Goal: Use online tool/utility: Use online tool/utility

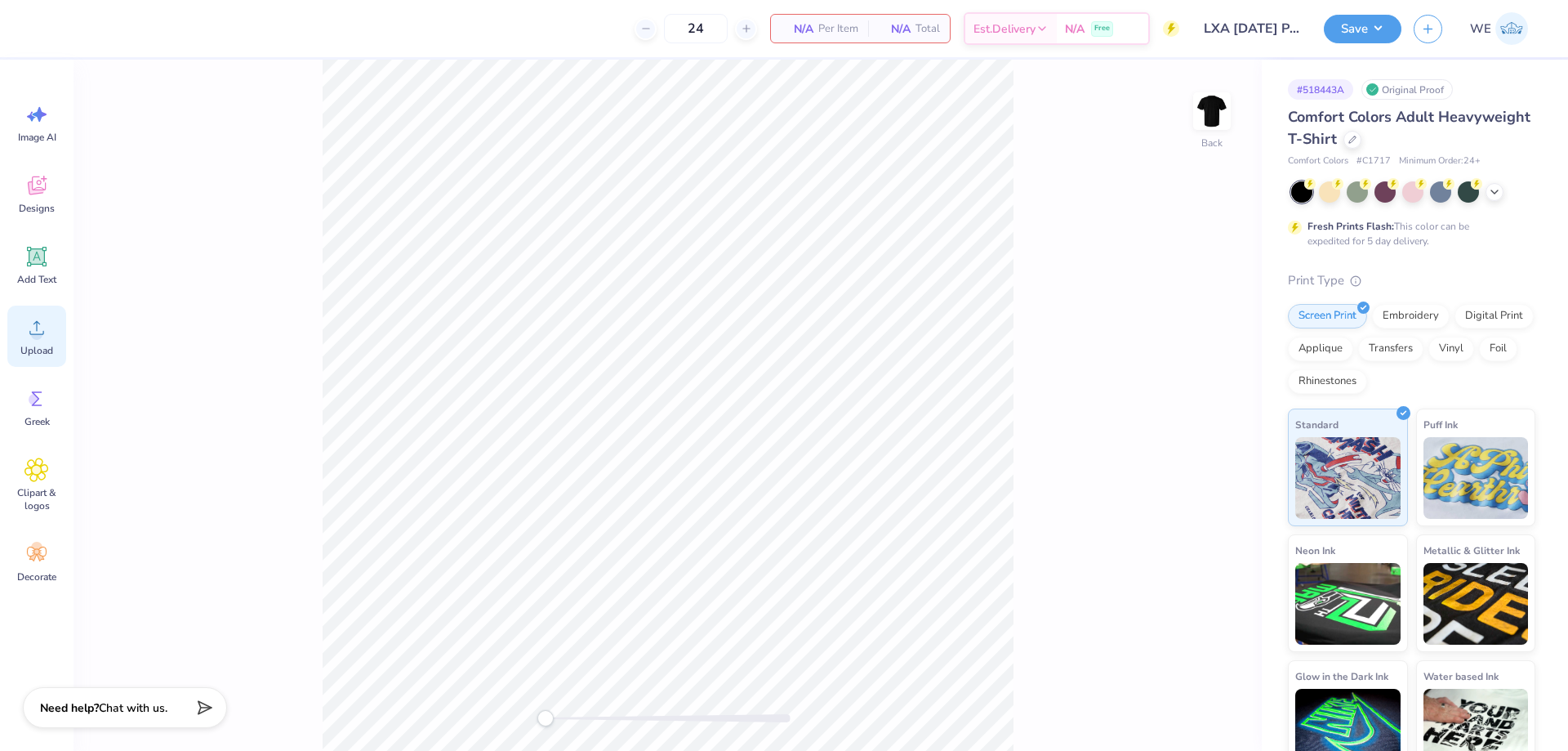
click at [14, 342] on div "Upload" at bounding box center [37, 336] width 59 height 61
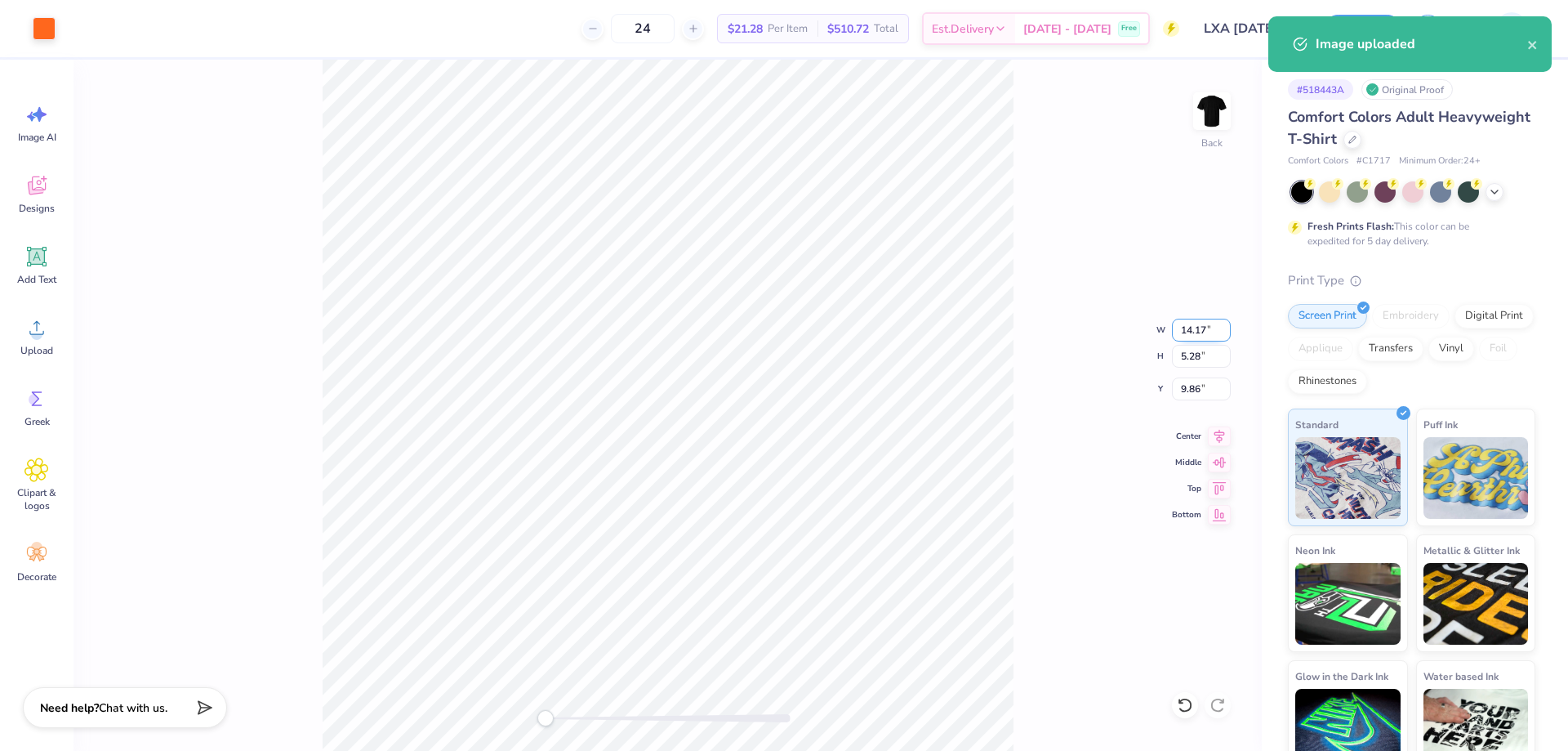
click at [1196, 318] on input "14.17" at bounding box center [1201, 330] width 59 height 23
type input "4.00"
type input "1.49"
click at [1194, 395] on input "11.75" at bounding box center [1201, 389] width 59 height 23
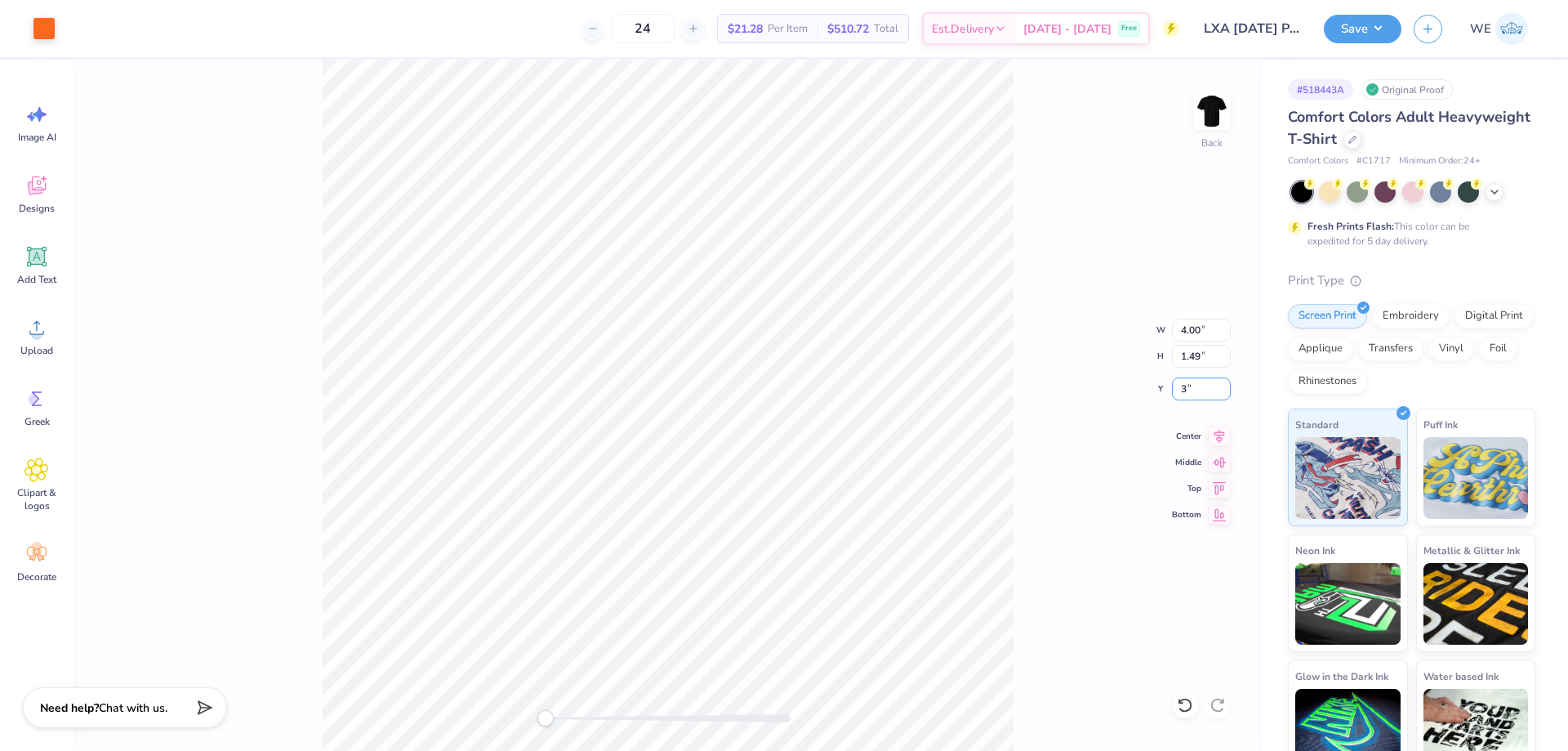
type input "3"
click at [1190, 332] on input "4.00" at bounding box center [1201, 330] width 59 height 23
type input "5.00"
type input "1.86"
click at [1184, 387] on input "2.81" at bounding box center [1201, 389] width 59 height 23
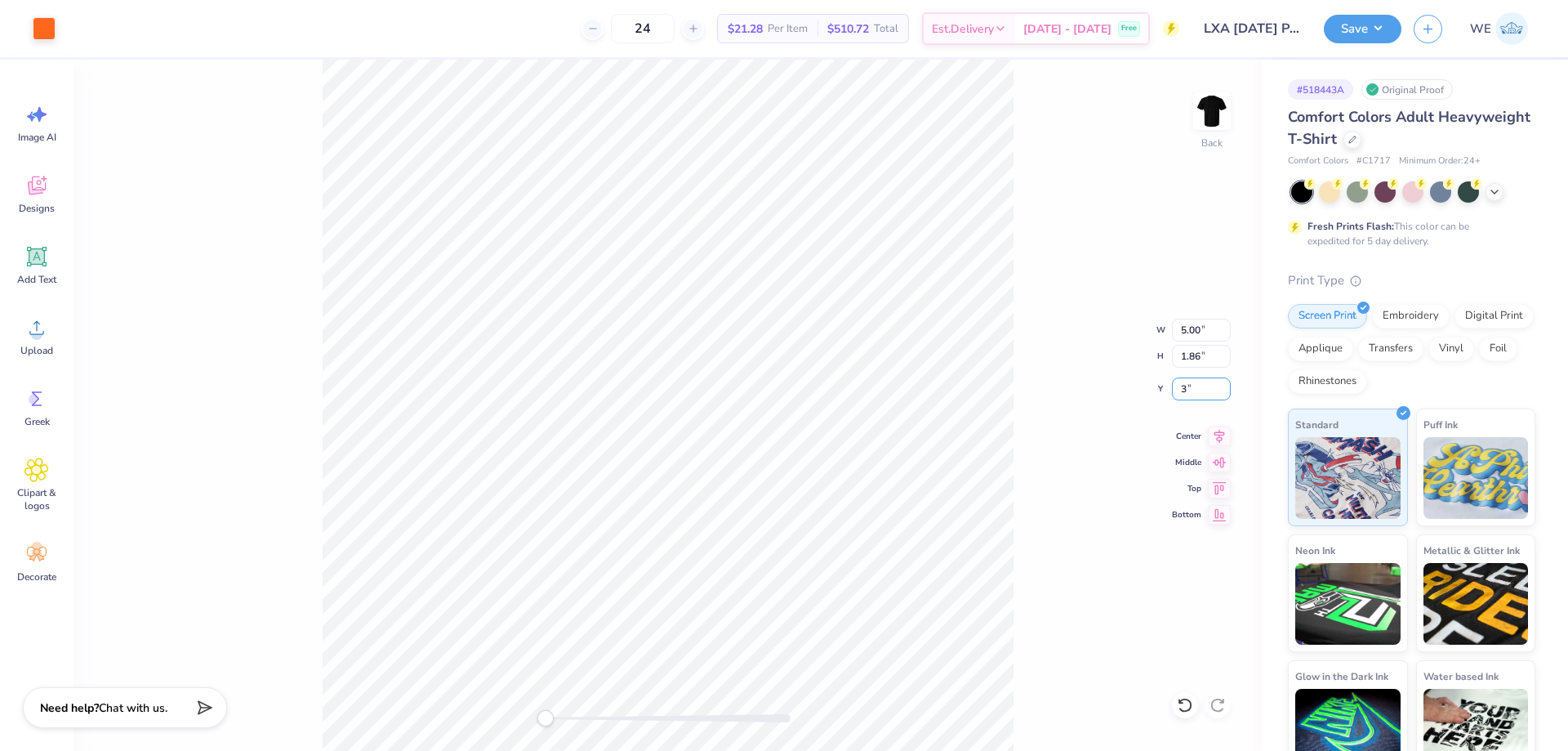
type input "3"
click at [1193, 329] on input "5.00" at bounding box center [1201, 330] width 59 height 23
type input "6.00"
type input "2.24"
click at [1197, 389] on input "2.81" at bounding box center [1201, 389] width 59 height 23
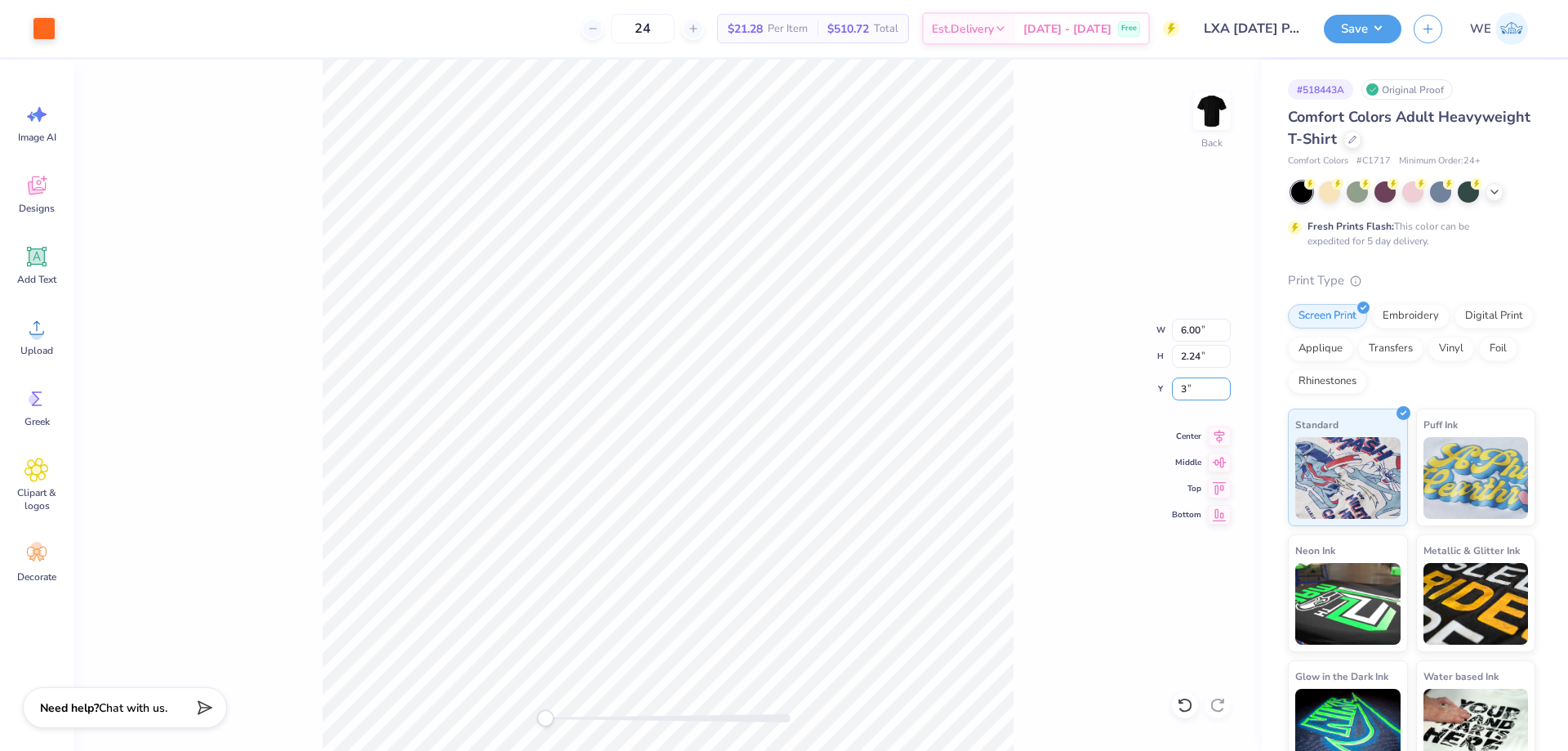
type input "3"
click at [1214, 125] on img at bounding box center [1212, 111] width 66 height 66
click at [40, 338] on circle at bounding box center [37, 334] width 11 height 11
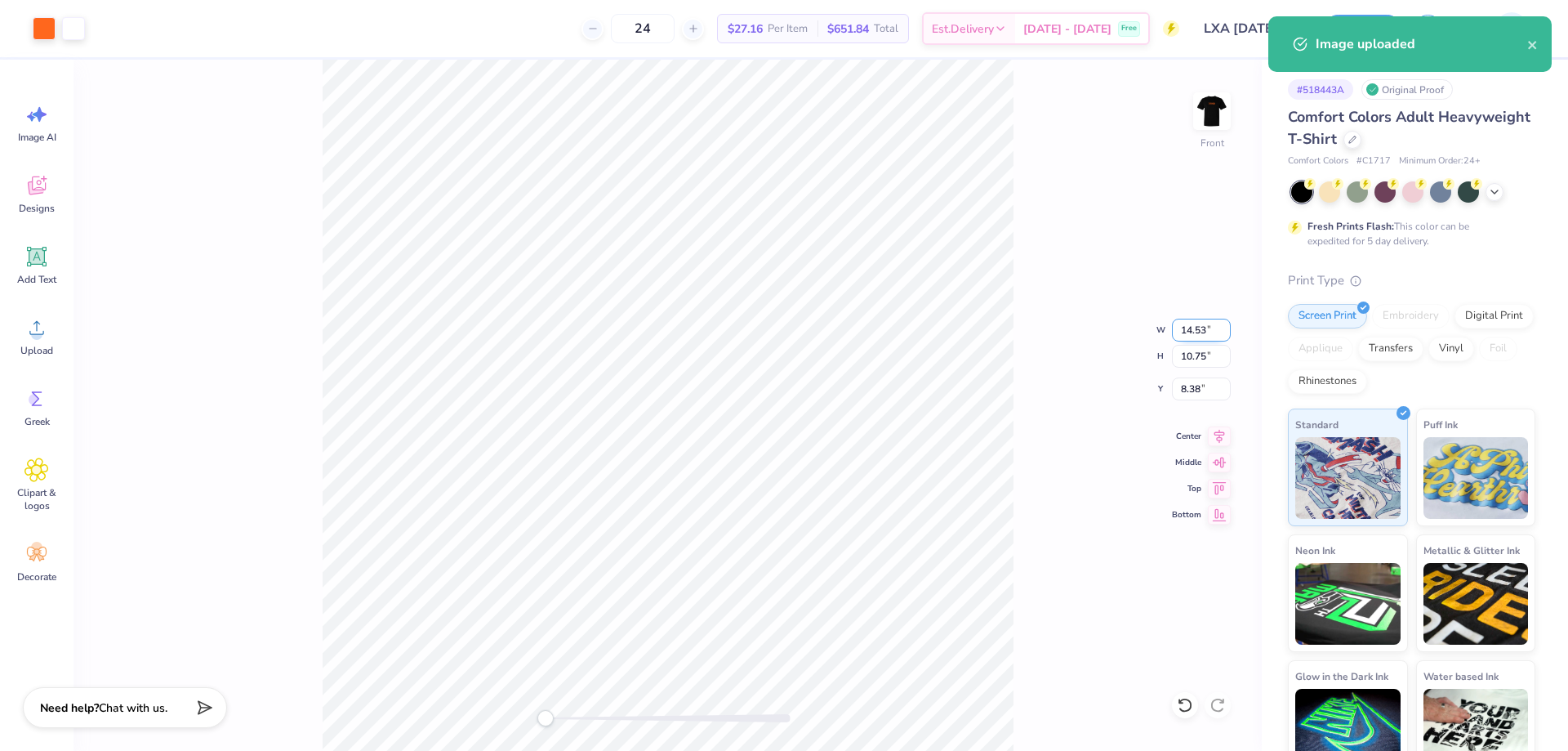
click at [1206, 332] on input "14.53" at bounding box center [1201, 330] width 59 height 23
type input "12.00"
type input "8.87"
type input "3"
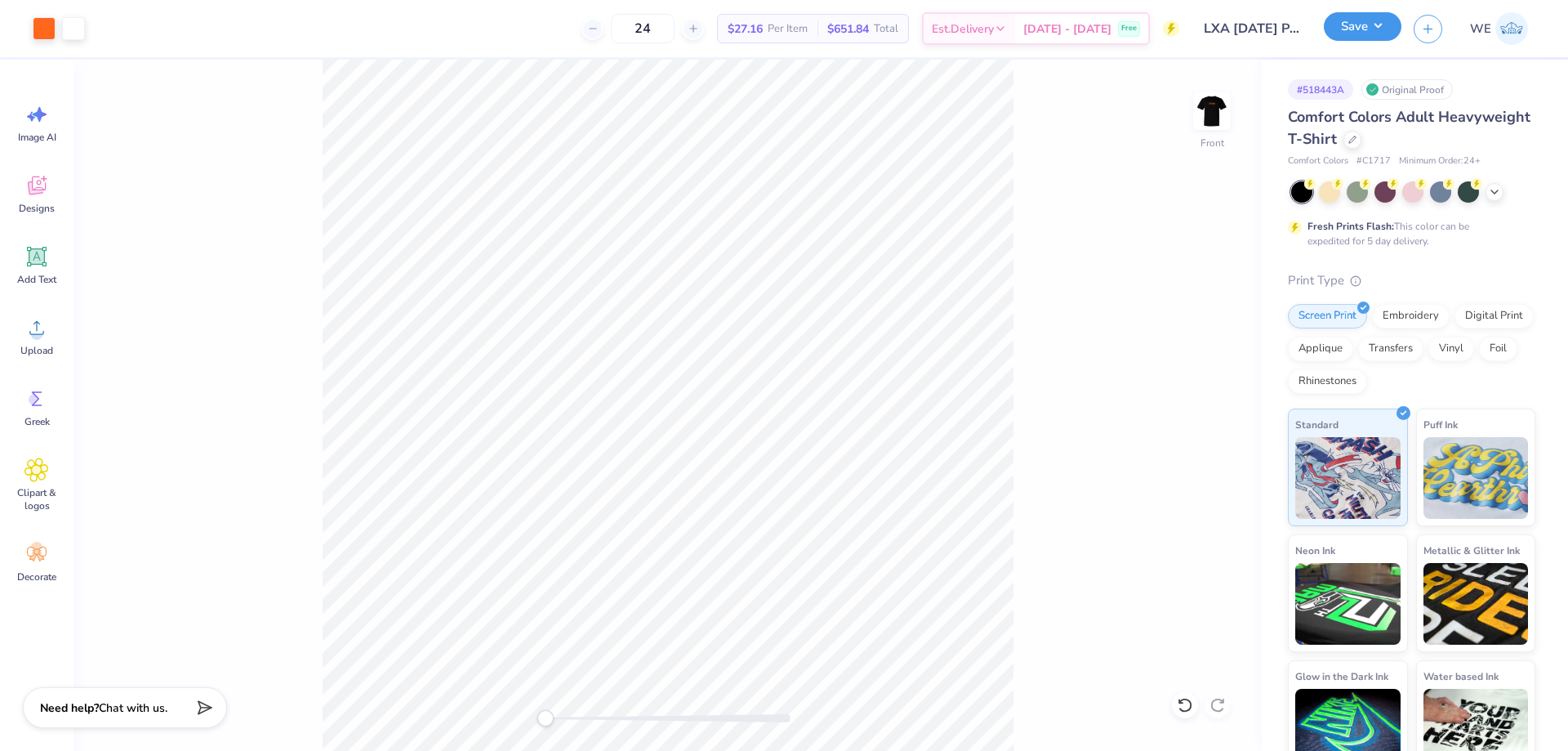
click at [1358, 37] on button "Save" at bounding box center [1363, 27] width 78 height 29
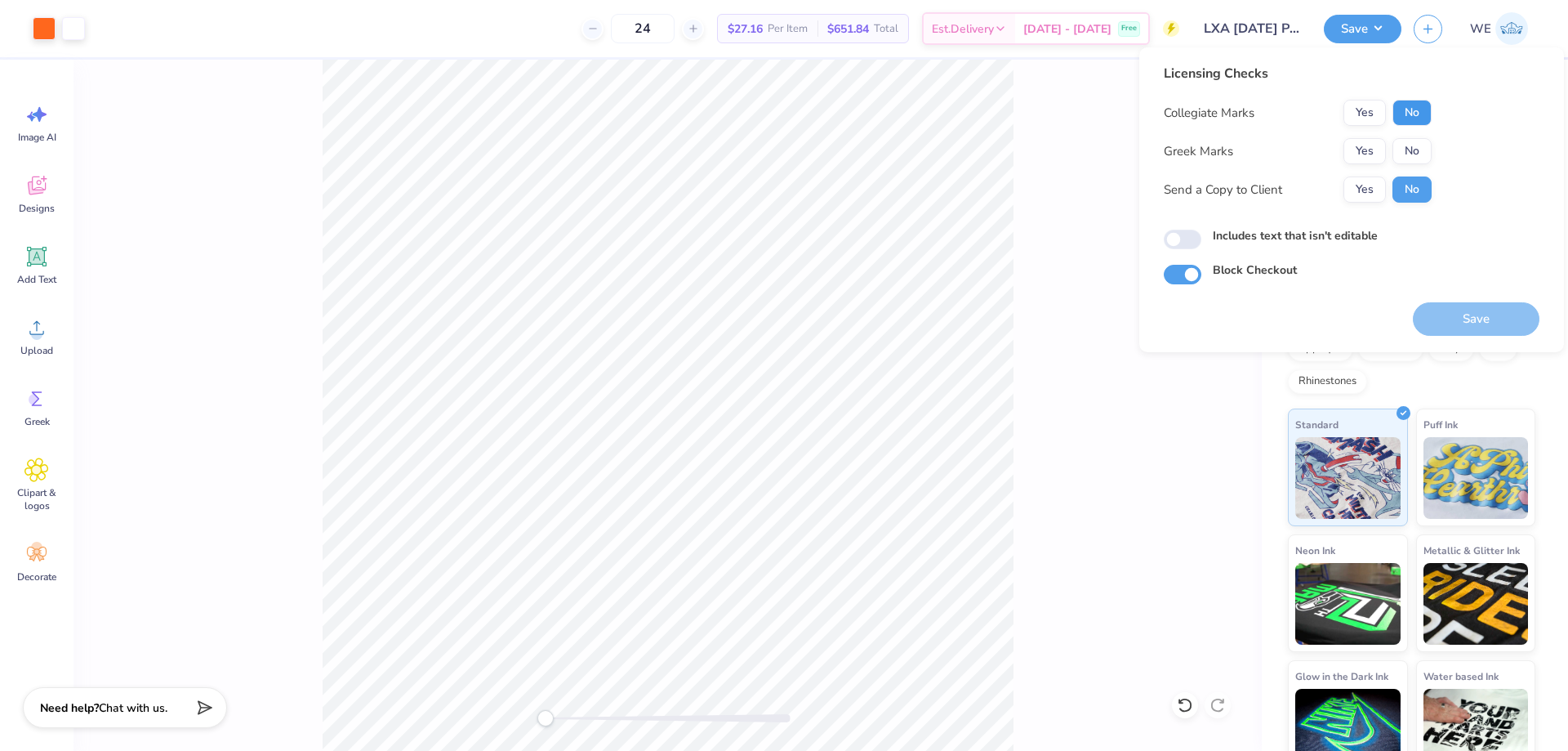
click at [1404, 111] on button "No" at bounding box center [1411, 113] width 39 height 27
click at [1368, 157] on button "Yes" at bounding box center [1365, 151] width 43 height 27
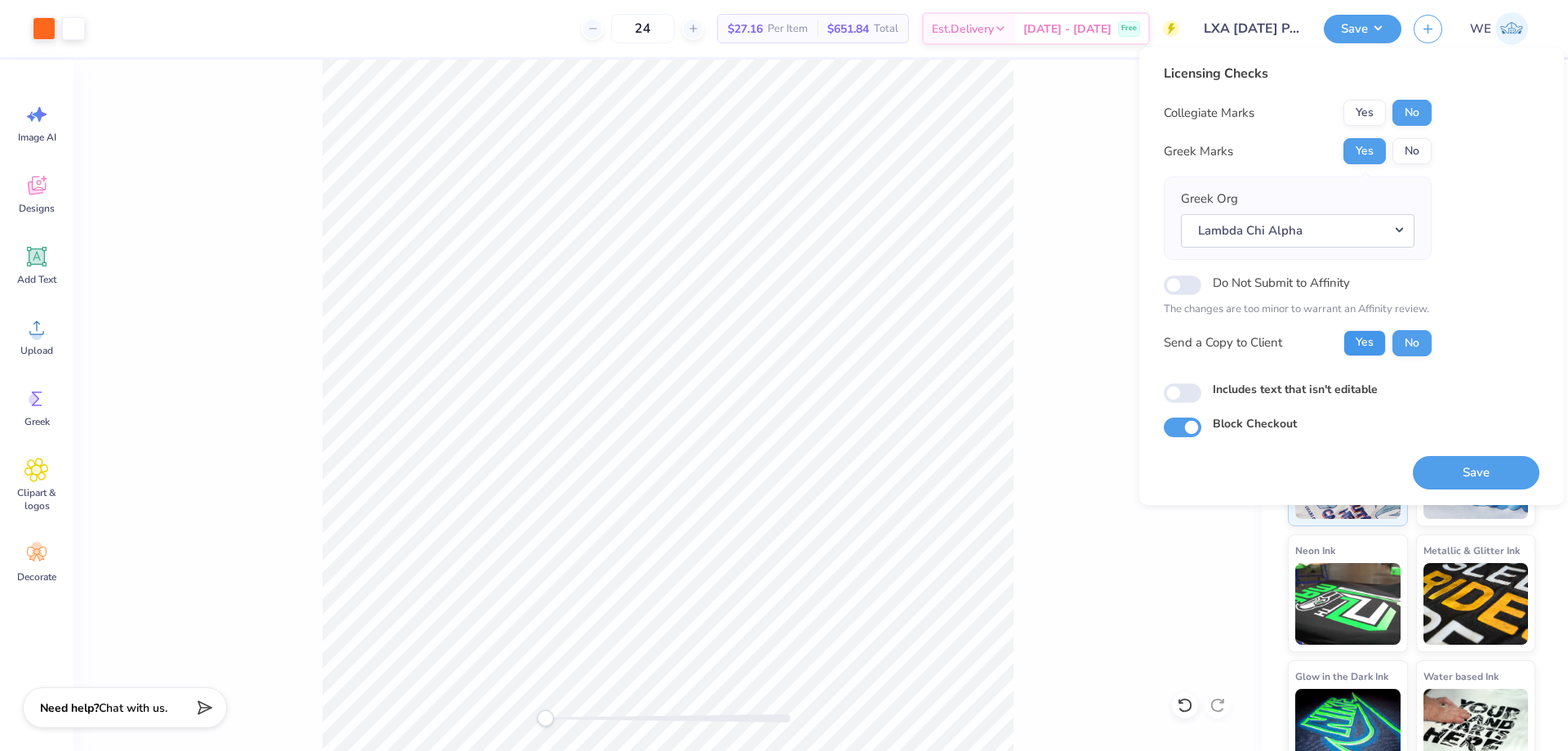
click at [1369, 343] on button "Yes" at bounding box center [1365, 343] width 43 height 27
click at [1182, 395] on input "Includes text that isn't editable" at bounding box center [1183, 393] width 38 height 20
checkbox input "true"
click at [1454, 471] on button "Save" at bounding box center [1476, 472] width 126 height 33
